Goal: Information Seeking & Learning: Learn about a topic

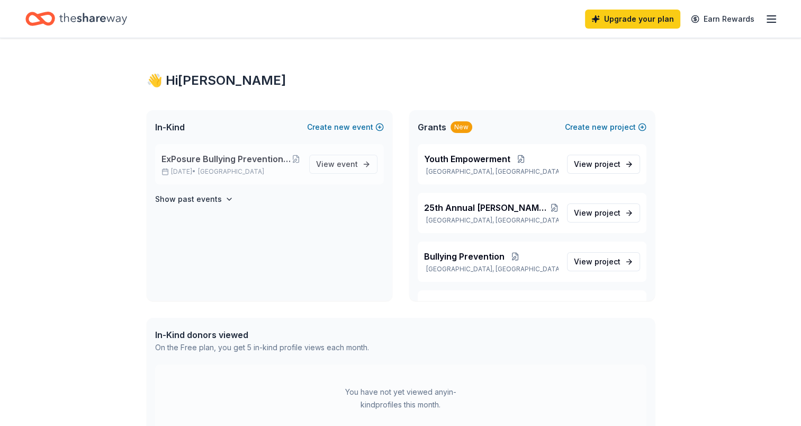
click at [250, 161] on span "ExPosure Bullying Prevention Event - keep youth safe and stop bullies [DATE]" at bounding box center [227, 159] width 131 height 13
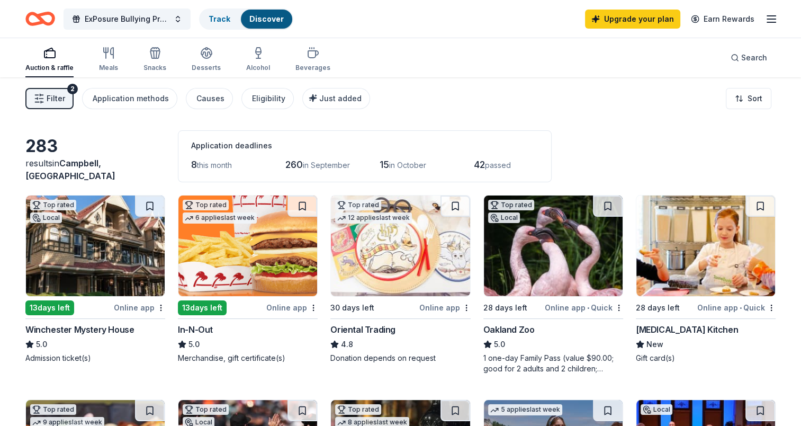
click at [231, 166] on span "this month" at bounding box center [214, 164] width 35 height 9
click at [50, 99] on span "Filter" at bounding box center [56, 98] width 19 height 13
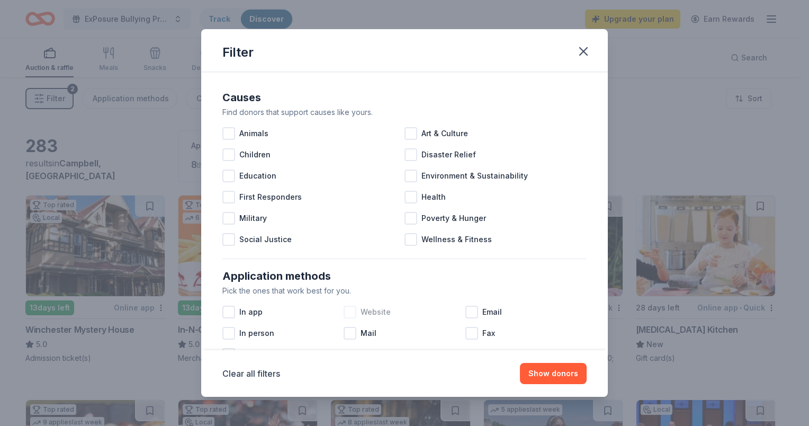
click at [347, 309] on div at bounding box center [350, 312] width 13 height 13
click at [406, 240] on div at bounding box center [411, 239] width 13 height 13
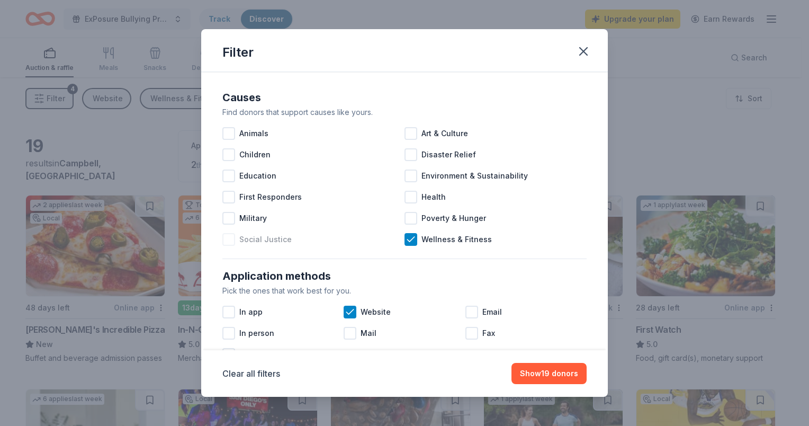
click at [228, 240] on div at bounding box center [228, 239] width 13 height 13
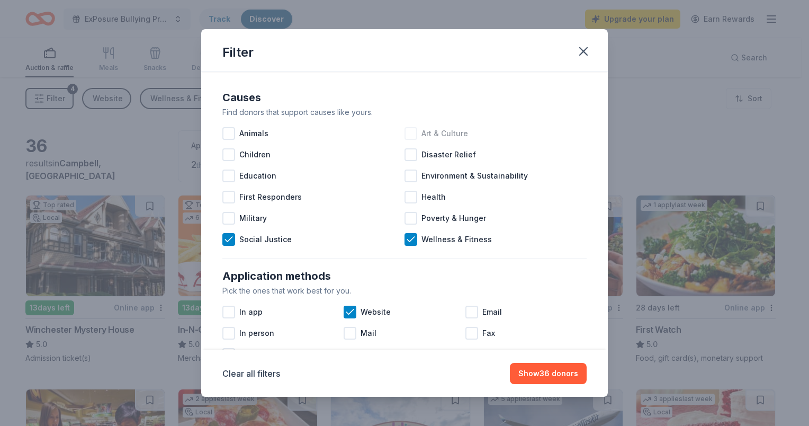
click at [407, 132] on div at bounding box center [411, 133] width 13 height 13
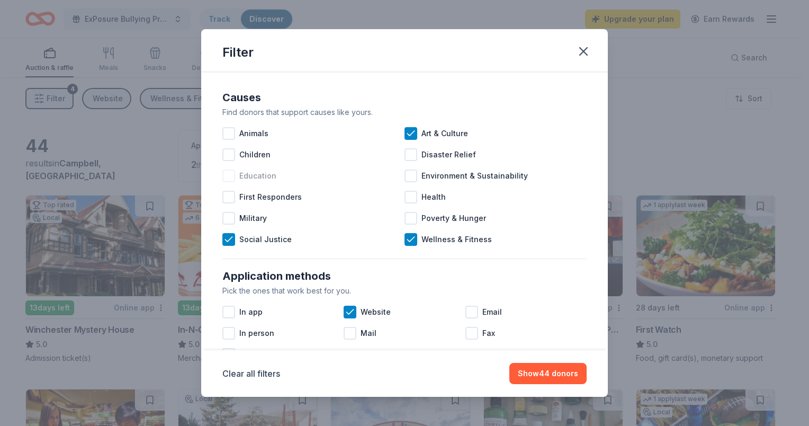
click at [231, 178] on div at bounding box center [228, 175] width 13 height 13
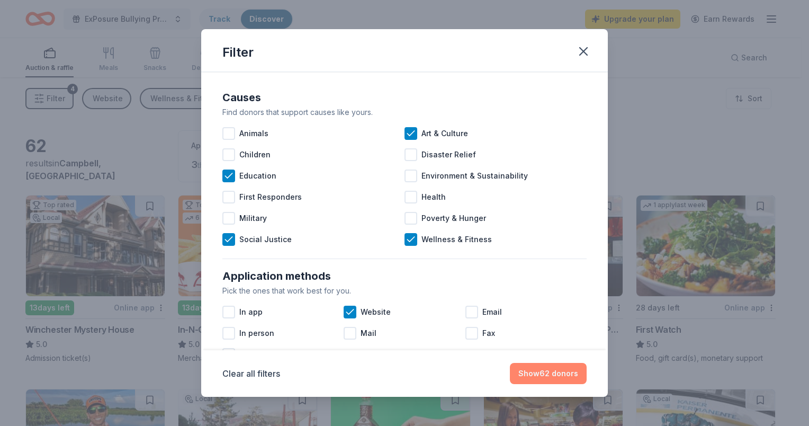
click at [560, 379] on button "Show 62 donors" at bounding box center [548, 373] width 77 height 21
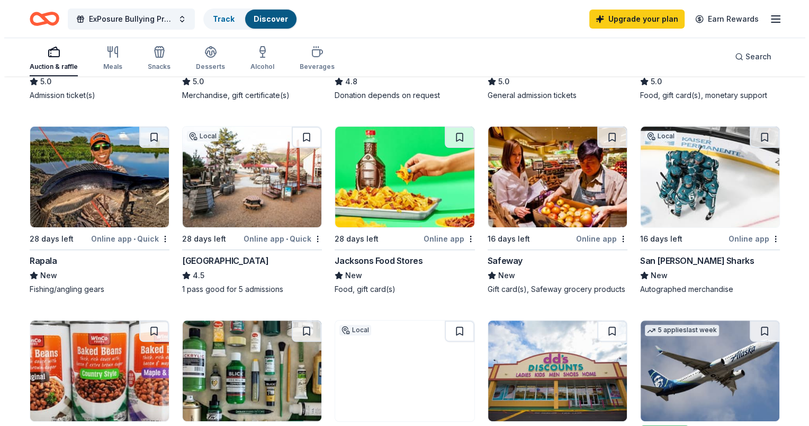
scroll to position [16, 0]
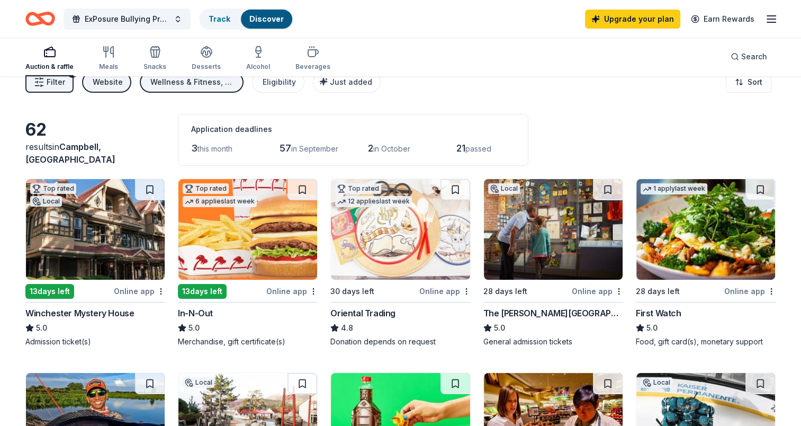
click at [58, 80] on span "Filter" at bounding box center [56, 82] width 19 height 13
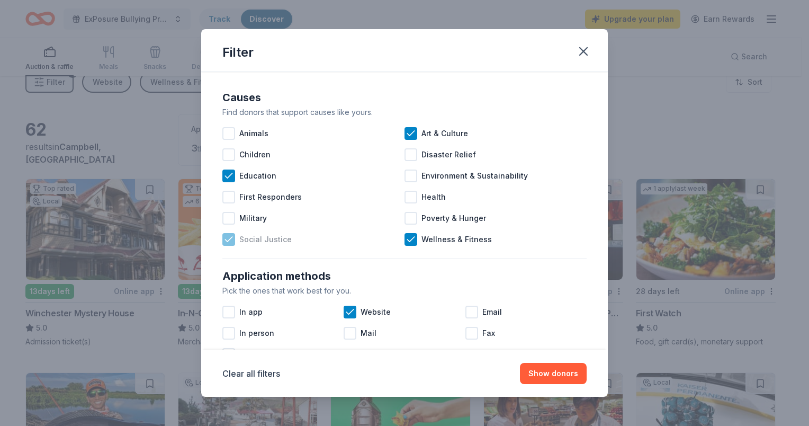
click at [229, 243] on icon at bounding box center [228, 239] width 11 height 11
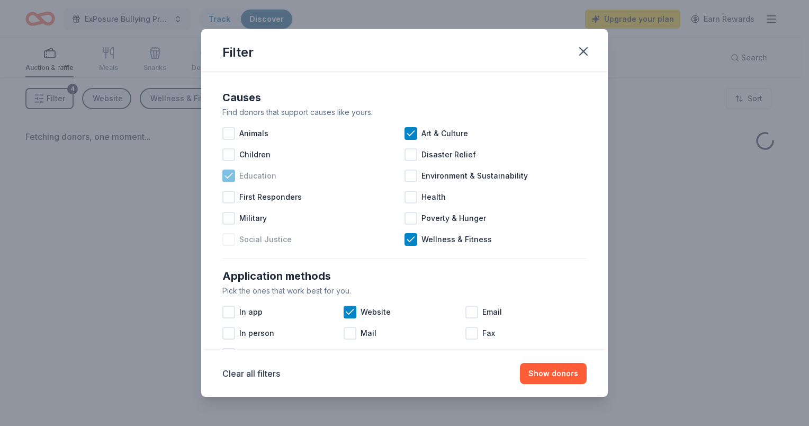
click at [229, 173] on icon at bounding box center [228, 176] width 11 height 11
click at [406, 129] on icon at bounding box center [411, 133] width 11 height 11
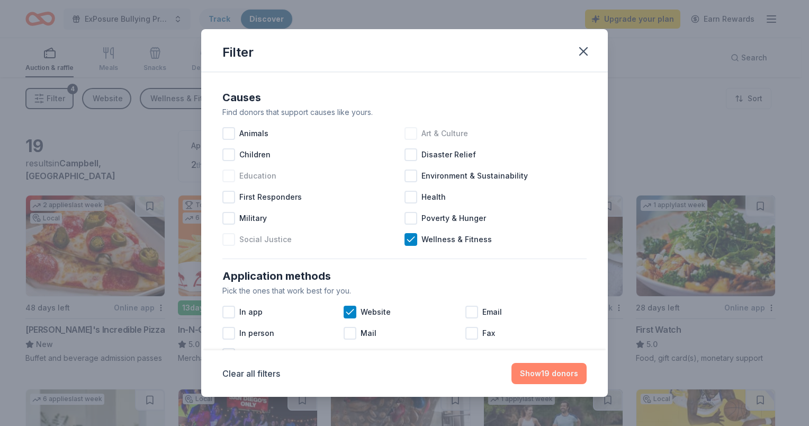
click at [549, 376] on button "Show 19 donors" at bounding box center [549, 373] width 75 height 21
